Goal: Ask a question: Seek information or help from site administrators or community

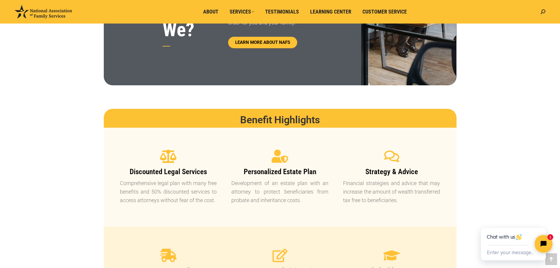
scroll to position [393, 0]
click at [541, 222] on icon "Close chat widget" at bounding box center [542, 221] width 4 height 4
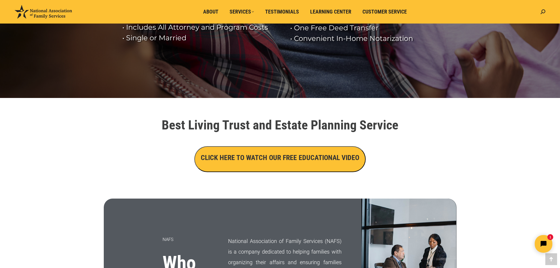
scroll to position [121, 0]
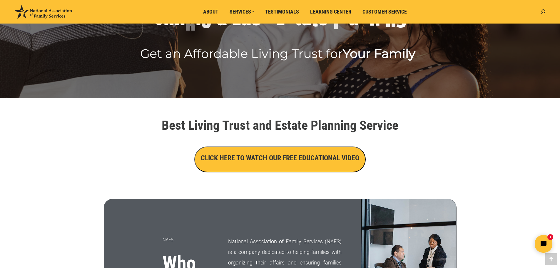
click at [298, 167] on button "CLICK HERE TO WATCH OUR FREE EDUCATIONAL VIDEO" at bounding box center [279, 159] width 171 height 26
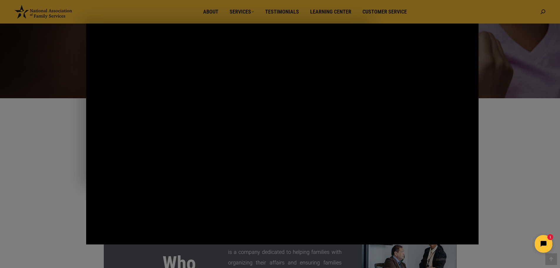
click at [553, 248] on html "1" at bounding box center [506, 244] width 101 height 28
click at [541, 244] on icon "Open chat widget" at bounding box center [544, 244] width 6 height 6
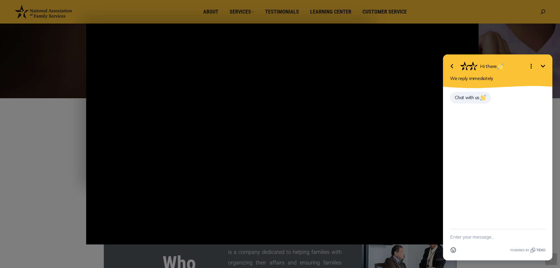
click at [465, 239] on textarea "New message" at bounding box center [497, 236] width 95 height 15
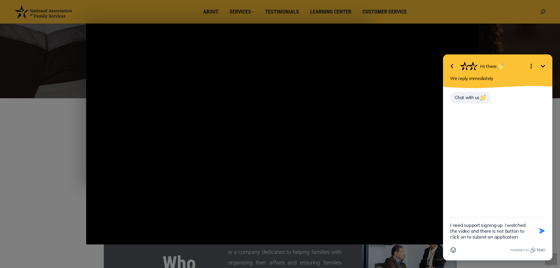
type textarea "I need support signing up. I watched the video and there is not button to click…"
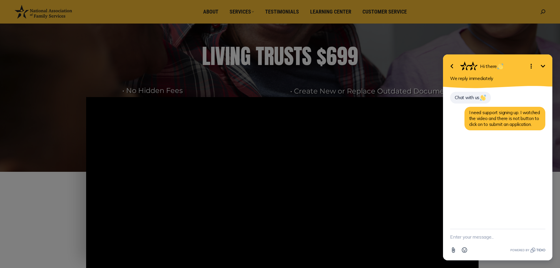
scroll to position [49, 0]
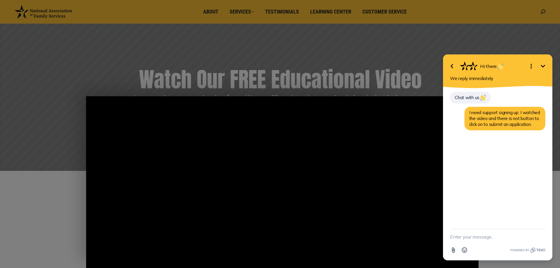
click at [294, 183] on div "Main Video - Full Webinar (Emma) Landon V1.4" at bounding box center [282, 206] width 393 height 221
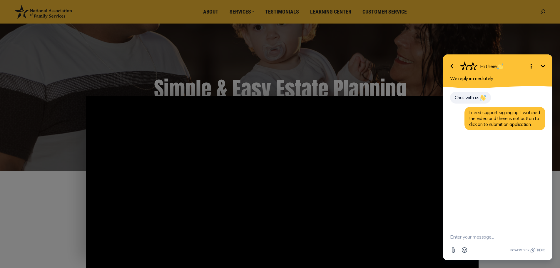
click at [544, 67] on icon "Minimize" at bounding box center [543, 66] width 7 height 7
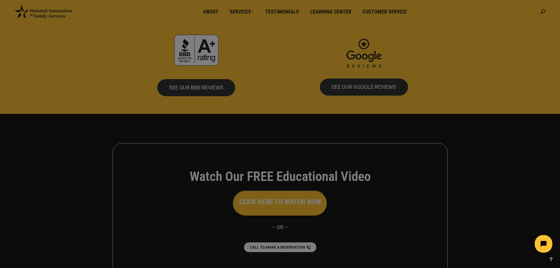
scroll to position [1277, 0]
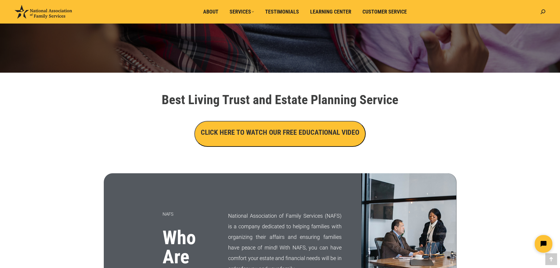
click at [282, 139] on button "CLICK HERE TO WATCH OUR FREE EDUCATIONAL VIDEO" at bounding box center [279, 134] width 171 height 26
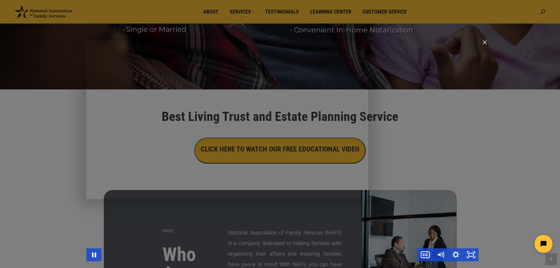
scroll to position [132, 0]
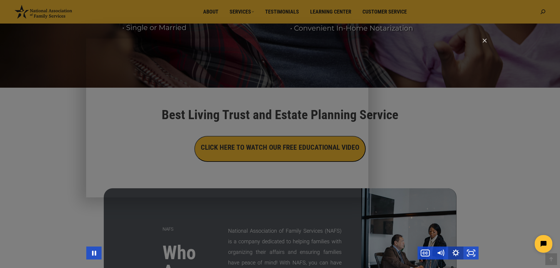
click at [456, 254] on icon "Show settings menu" at bounding box center [455, 252] width 15 height 13
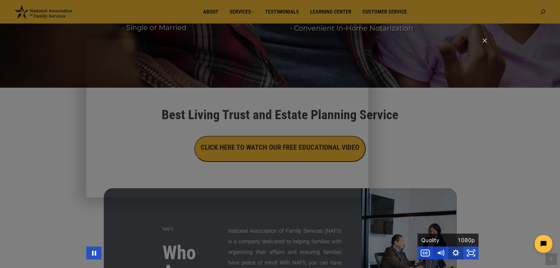
click at [456, 254] on icon "Hide settings menu" at bounding box center [455, 252] width 15 height 13
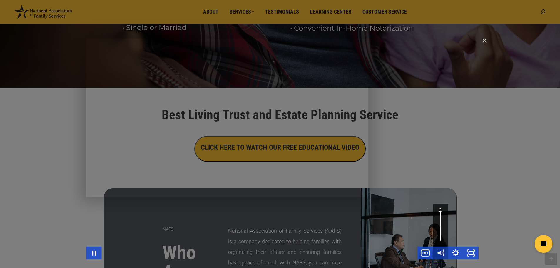
click at [440, 251] on icon "Mute" at bounding box center [439, 253] width 3 height 4
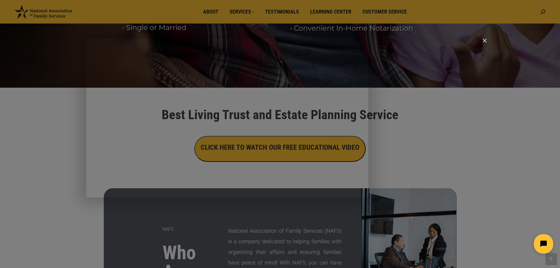
click at [546, 247] on icon "Open chat widget" at bounding box center [547, 243] width 9 height 9
